Goal: Check status: Check status

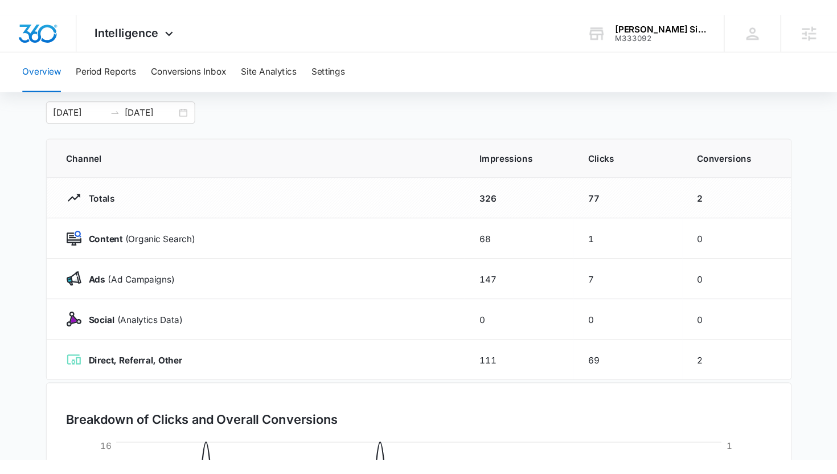
scroll to position [67, 0]
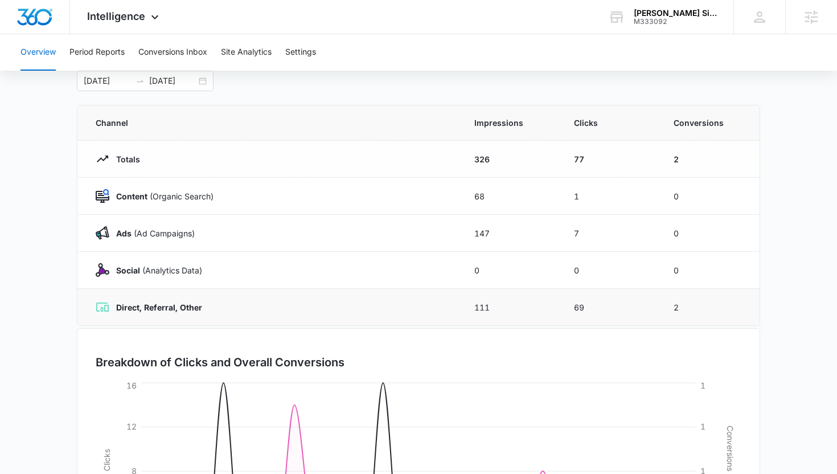
click at [189, 309] on strong "Direct, Referral, Other" at bounding box center [159, 307] width 86 height 10
click at [208, 308] on div "Direct, Referral, Other" at bounding box center [271, 307] width 351 height 14
click at [206, 81] on div "09/06/2025 10/06/2025" at bounding box center [145, 81] width 137 height 20
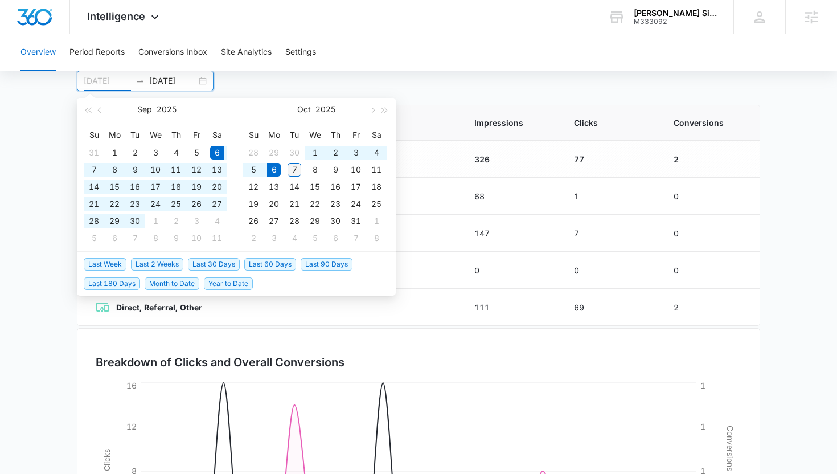
type input "10/07/2025"
click at [297, 168] on div "7" at bounding box center [294, 170] width 14 height 14
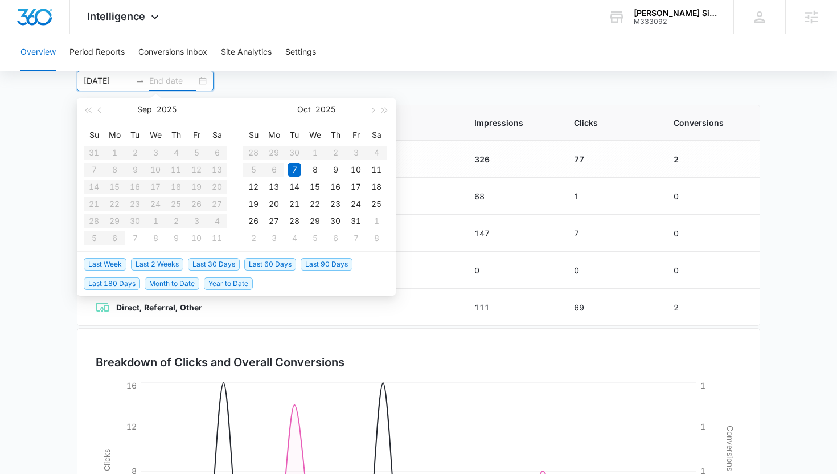
click at [111, 151] on table "Su Mo Tu We Th Fr Sa 31 1 2 3 4 5 6 7 8 9 10 11 12 13 14 15 16 17 18 19 20 21 2…" at bounding box center [155, 186] width 143 height 121
click at [171, 172] on table "Su Mo Tu We Th Fr Sa 31 1 2 3 4 5 6 7 8 9 10 11 12 13 14 15 16 17 18 19 20 21 2…" at bounding box center [155, 186] width 143 height 121
type input "10/07/2025"
click at [289, 171] on div "7" at bounding box center [294, 170] width 14 height 14
type input "09/06/2025"
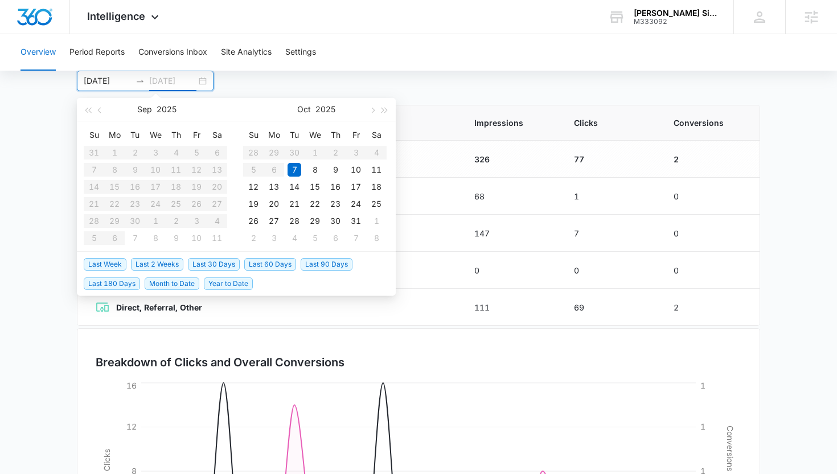
type input "10/06/2025"
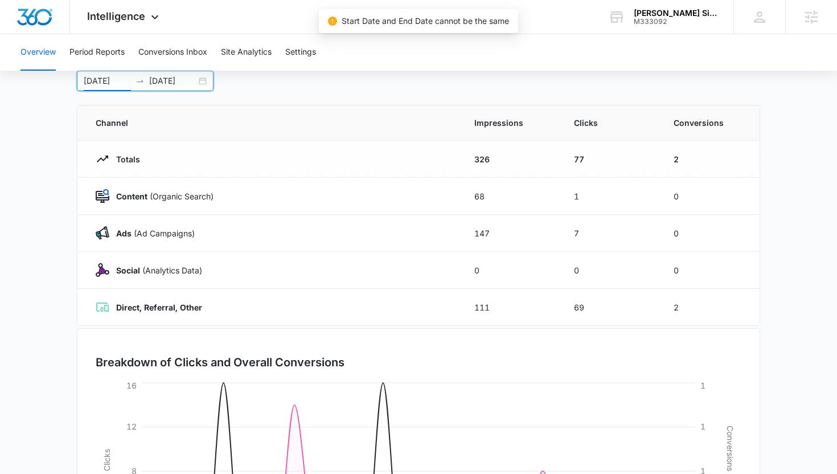
click at [125, 76] on input "09/06/2025" at bounding box center [107, 81] width 47 height 13
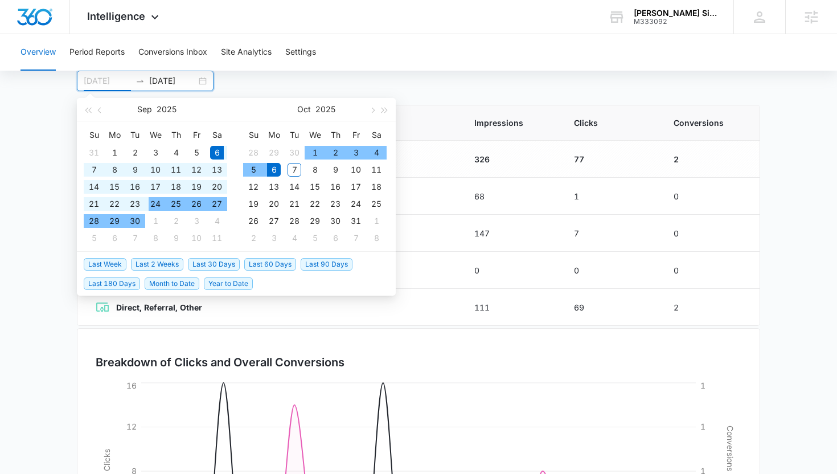
type input "09/06/2025"
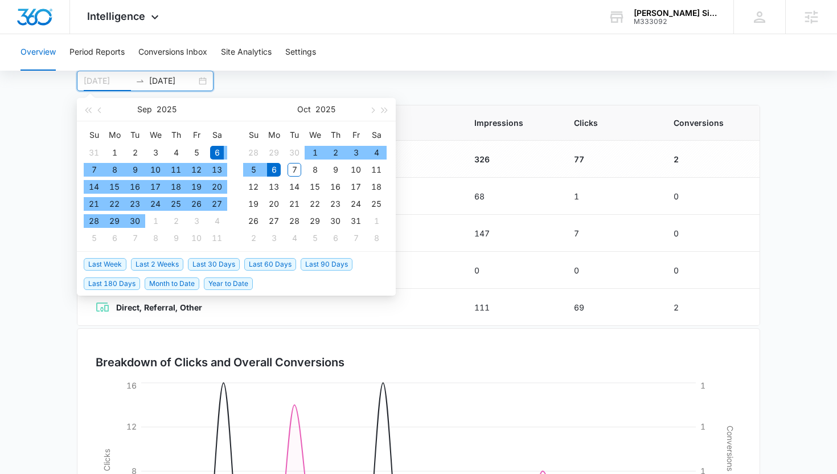
click at [213, 150] on div "6" at bounding box center [217, 153] width 14 height 14
type input "10/07/2025"
click at [297, 169] on div "7" at bounding box center [294, 170] width 14 height 14
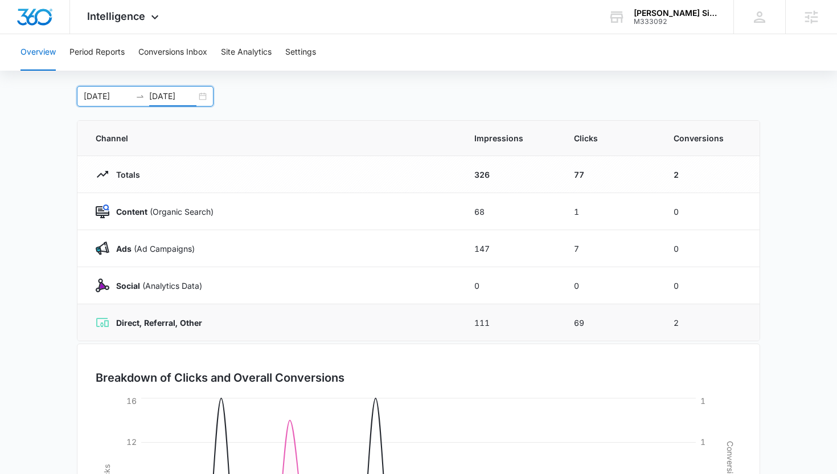
scroll to position [0, 0]
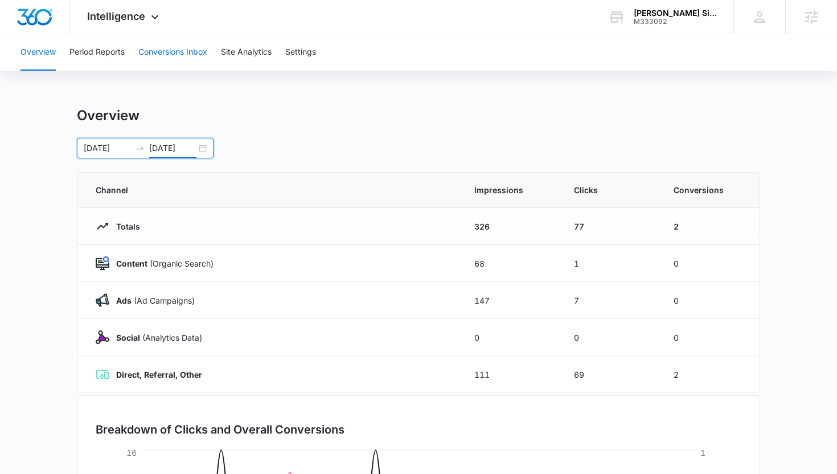
click at [179, 62] on button "Conversions Inbox" at bounding box center [172, 52] width 69 height 36
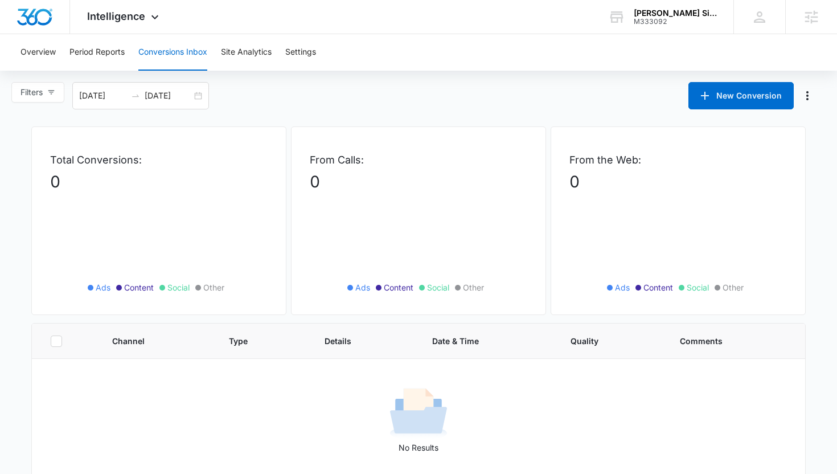
scroll to position [6, 0]
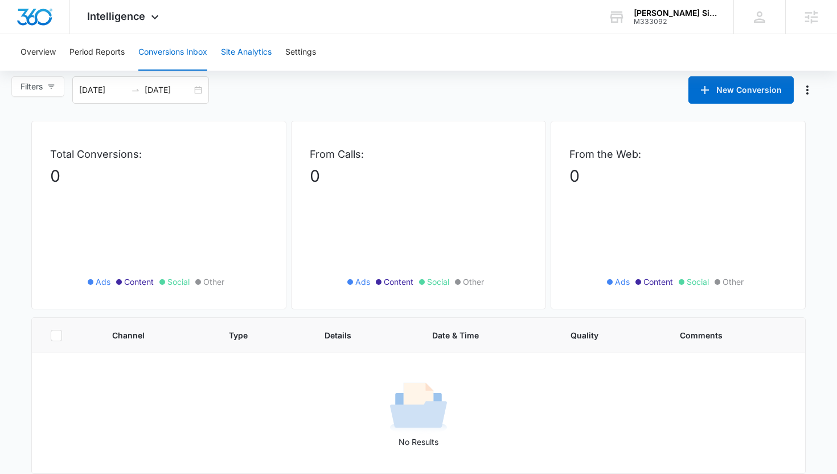
click at [250, 48] on button "Site Analytics" at bounding box center [246, 52] width 51 height 36
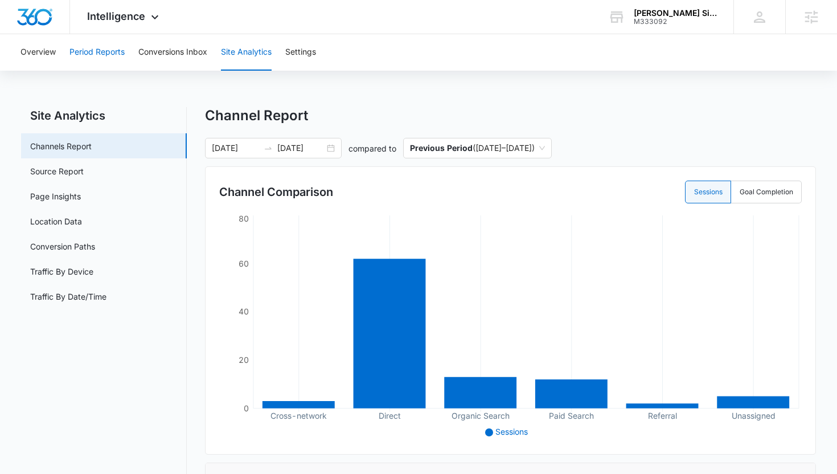
click at [113, 60] on button "Period Reports" at bounding box center [96, 52] width 55 height 36
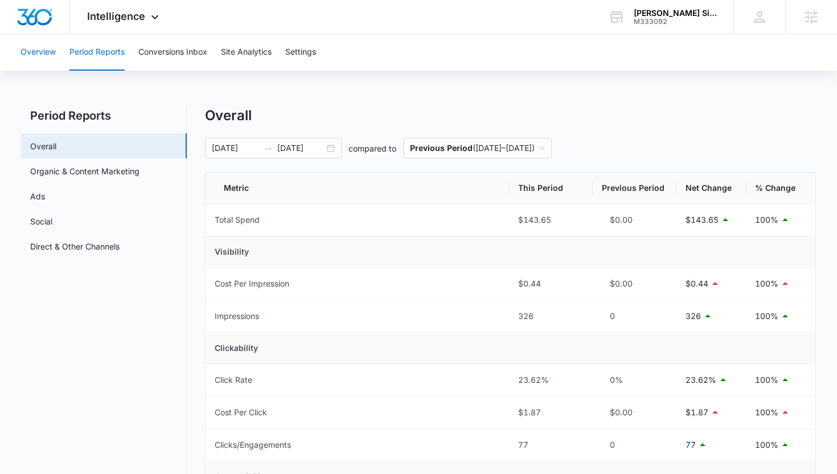
click at [47, 55] on button "Overview" at bounding box center [37, 52] width 35 height 36
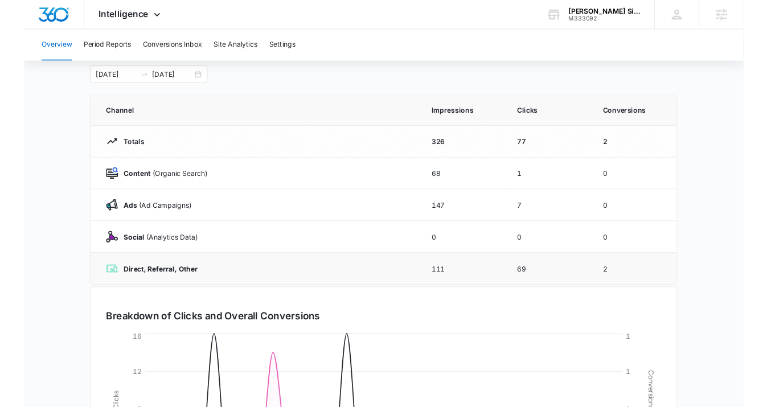
scroll to position [63, 0]
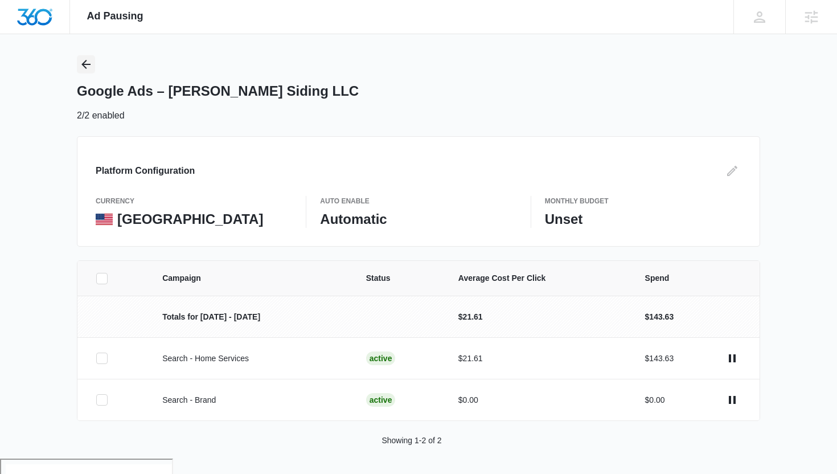
click at [93, 64] on button "Back" at bounding box center [86, 64] width 18 height 18
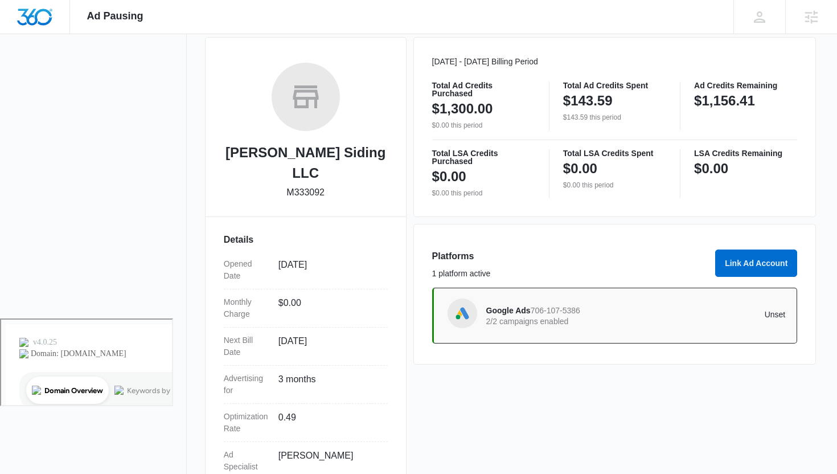
scroll to position [158, 0]
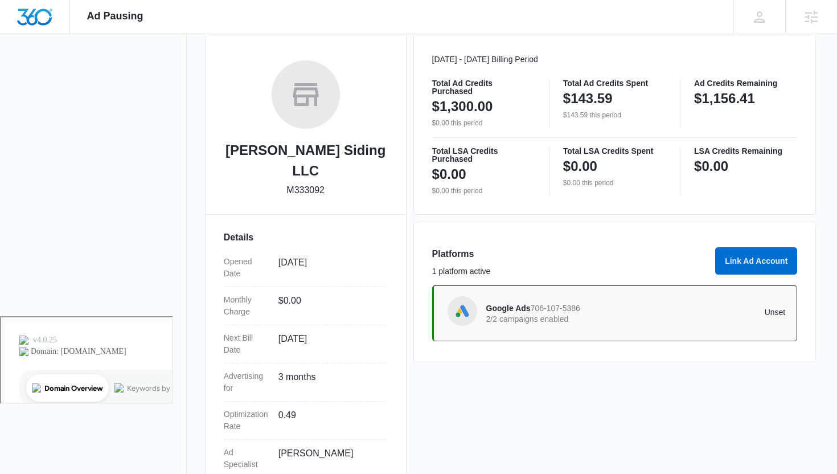
click at [727, 307] on div "Google Ads 706-107-5386 2/2 campaigns enabled Unset" at bounding box center [635, 313] width 299 height 32
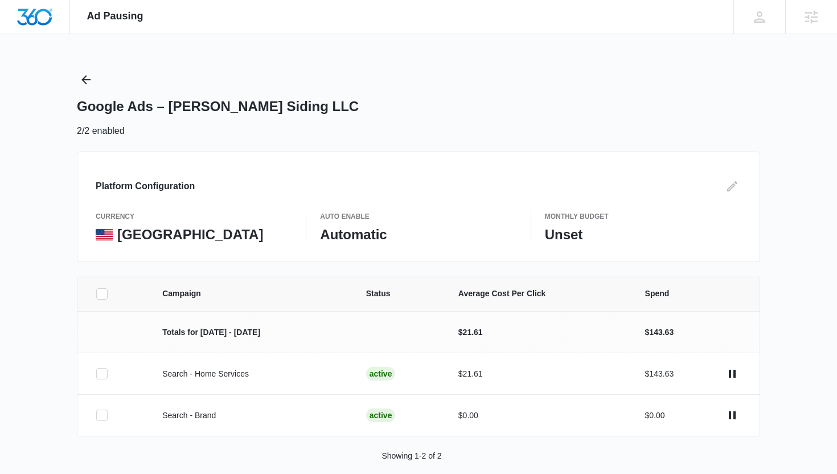
scroll to position [15, 0]
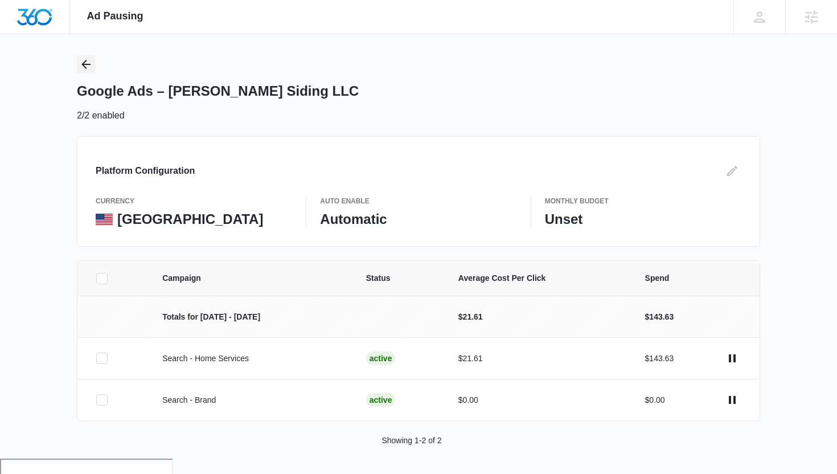
click at [94, 63] on button "Back" at bounding box center [86, 64] width 18 height 18
